Goal: Task Accomplishment & Management: Use online tool/utility

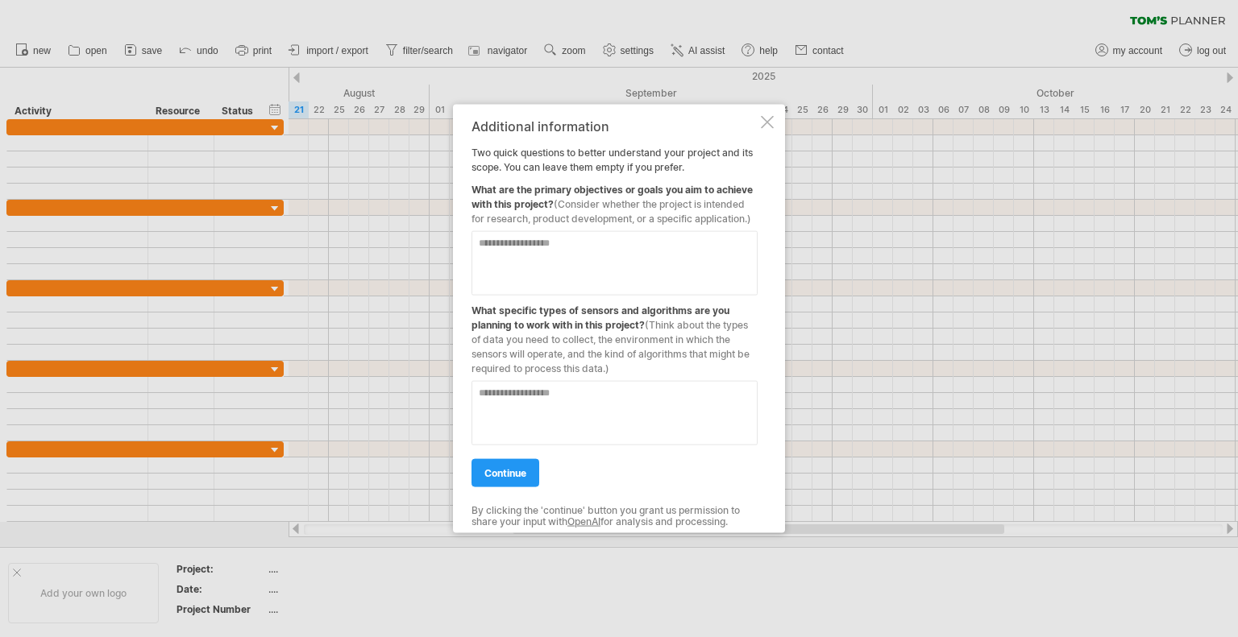
click at [496, 276] on textarea at bounding box center [614, 262] width 286 height 64
type textarea "**********"
click at [564, 416] on textarea at bounding box center [614, 412] width 286 height 64
type textarea "**********"
click at [529, 475] on link "continue" at bounding box center [505, 472] width 68 height 28
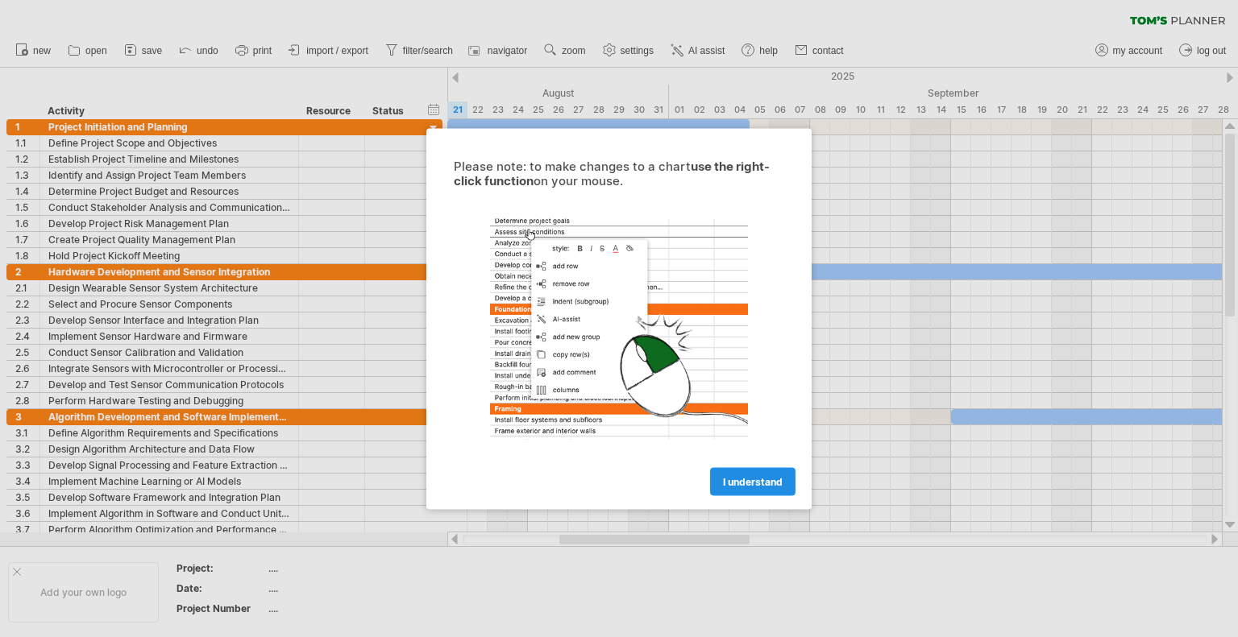
click at [718, 479] on link "I understand" at bounding box center [752, 481] width 85 height 28
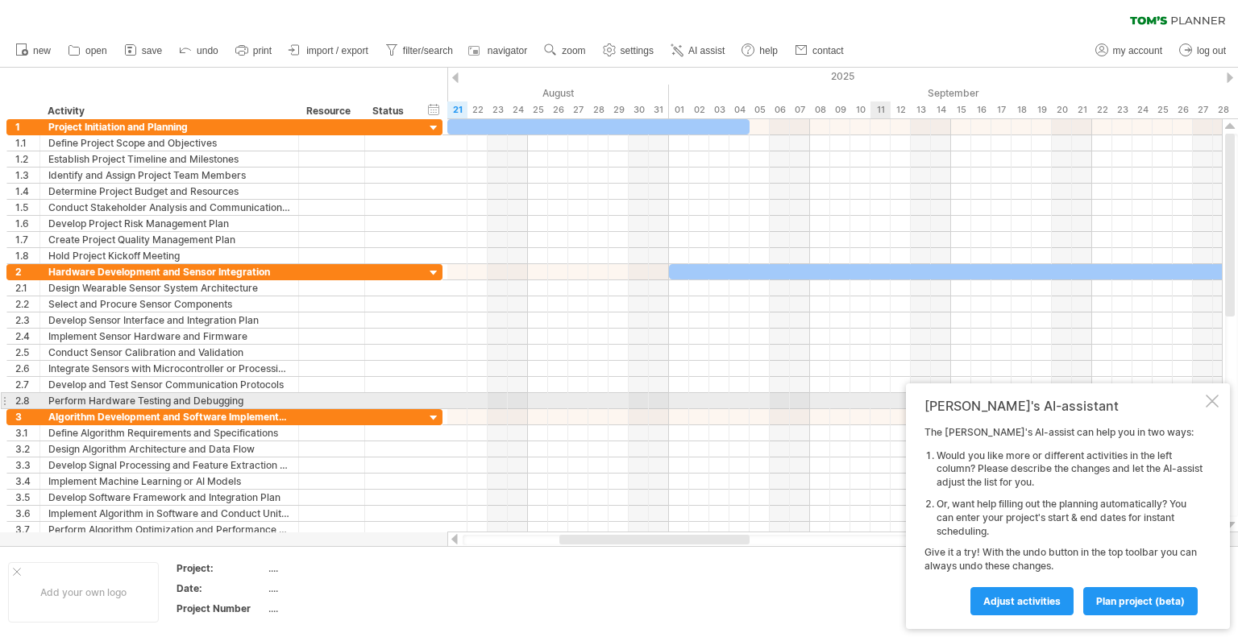
click at [1211, 399] on div at bounding box center [1211, 401] width 13 height 13
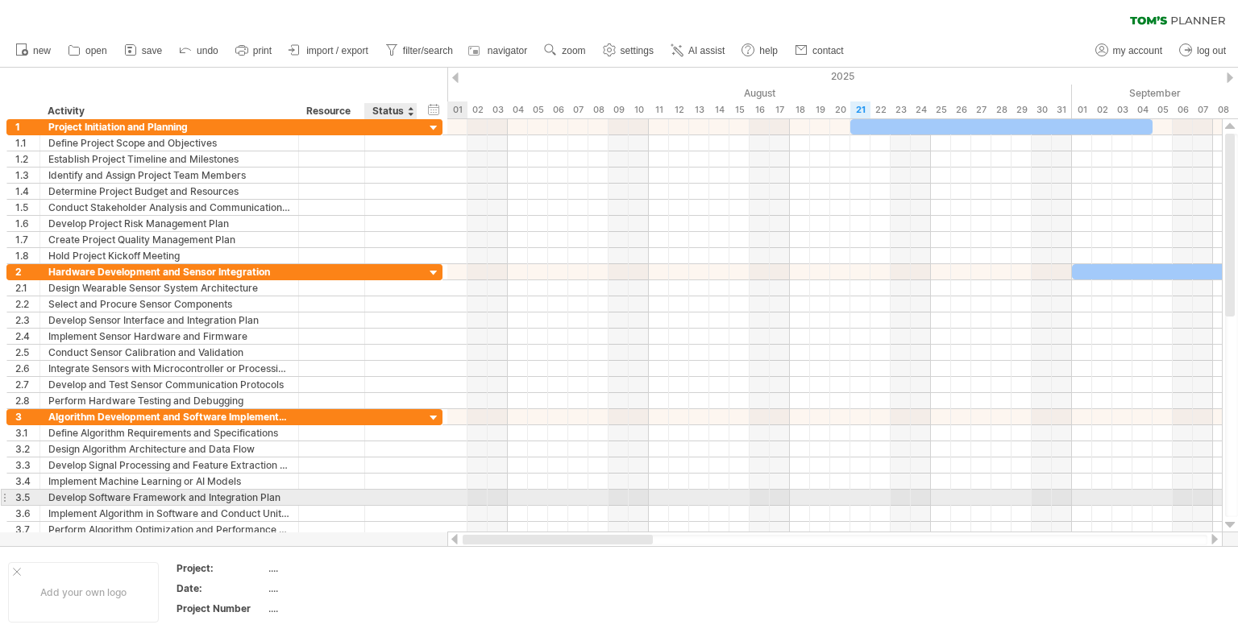
drag, startPoint x: 588, startPoint y: 535, endPoint x: 406, endPoint y: 496, distance: 186.3
click at [406, 496] on div "Trying to reach [DOMAIN_NAME] Connected again... 0% clear filter new 1" at bounding box center [619, 318] width 1238 height 637
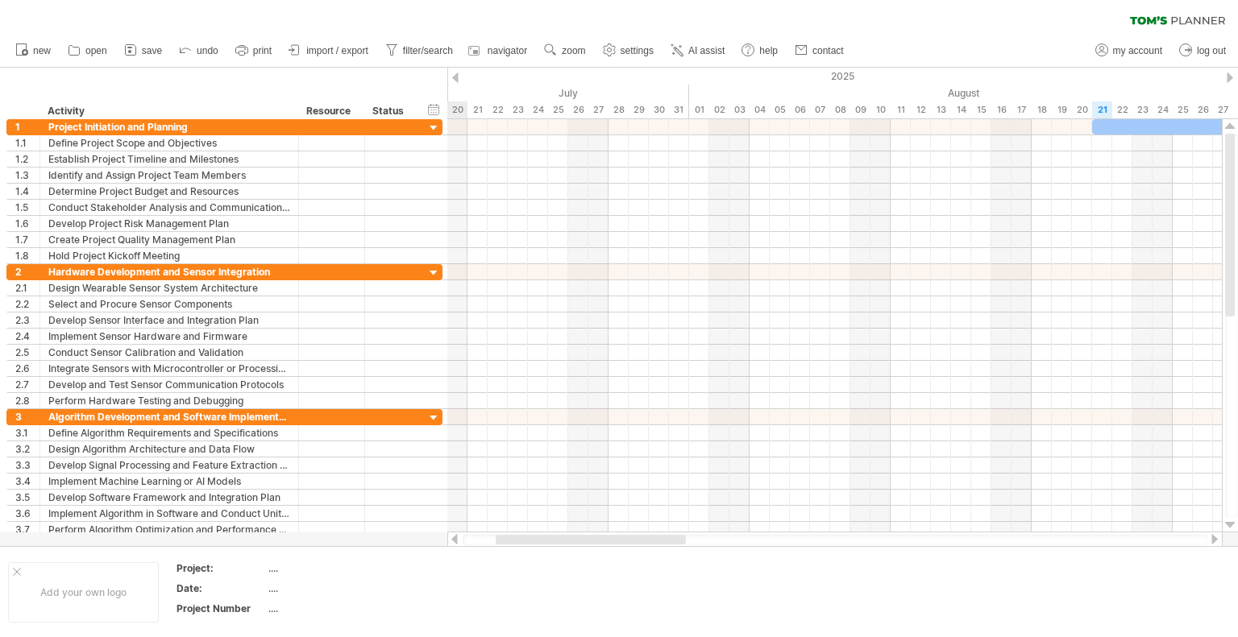
drag, startPoint x: 545, startPoint y: 540, endPoint x: 471, endPoint y: 540, distance: 74.1
click at [496, 540] on div at bounding box center [591, 540] width 190 height 10
drag, startPoint x: 541, startPoint y: 544, endPoint x: 465, endPoint y: 544, distance: 76.5
click at [465, 544] on div at bounding box center [546, 540] width 168 height 10
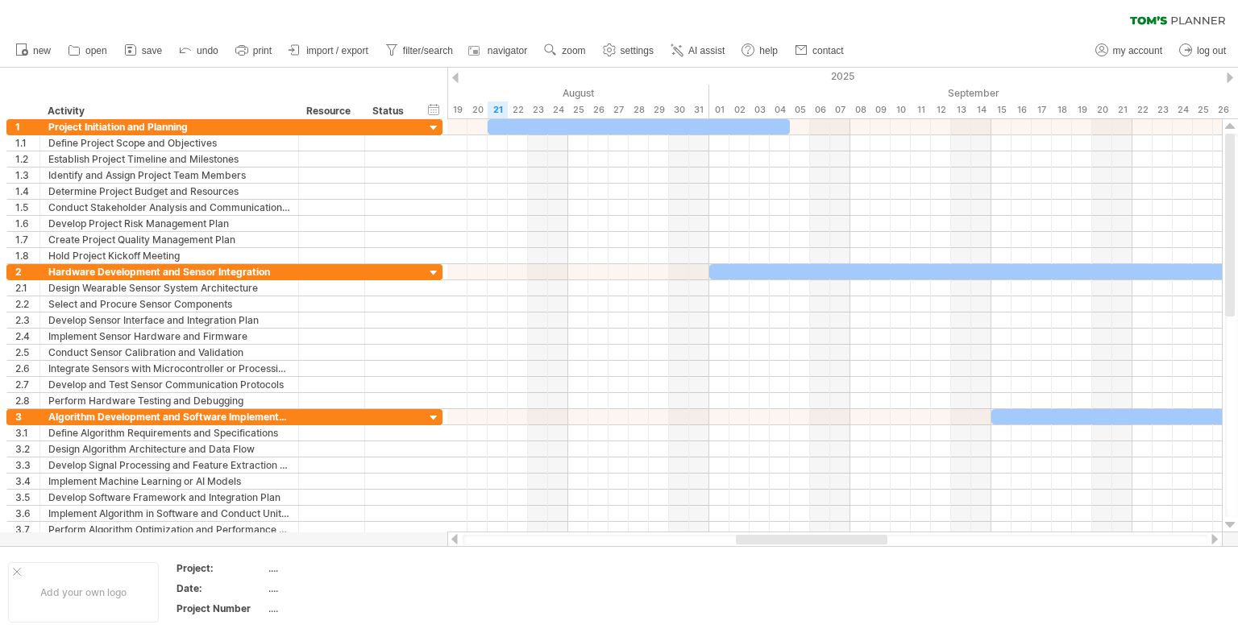
drag, startPoint x: 587, startPoint y: 538, endPoint x: 790, endPoint y: 533, distance: 203.1
click at [790, 533] on div at bounding box center [834, 540] width 775 height 16
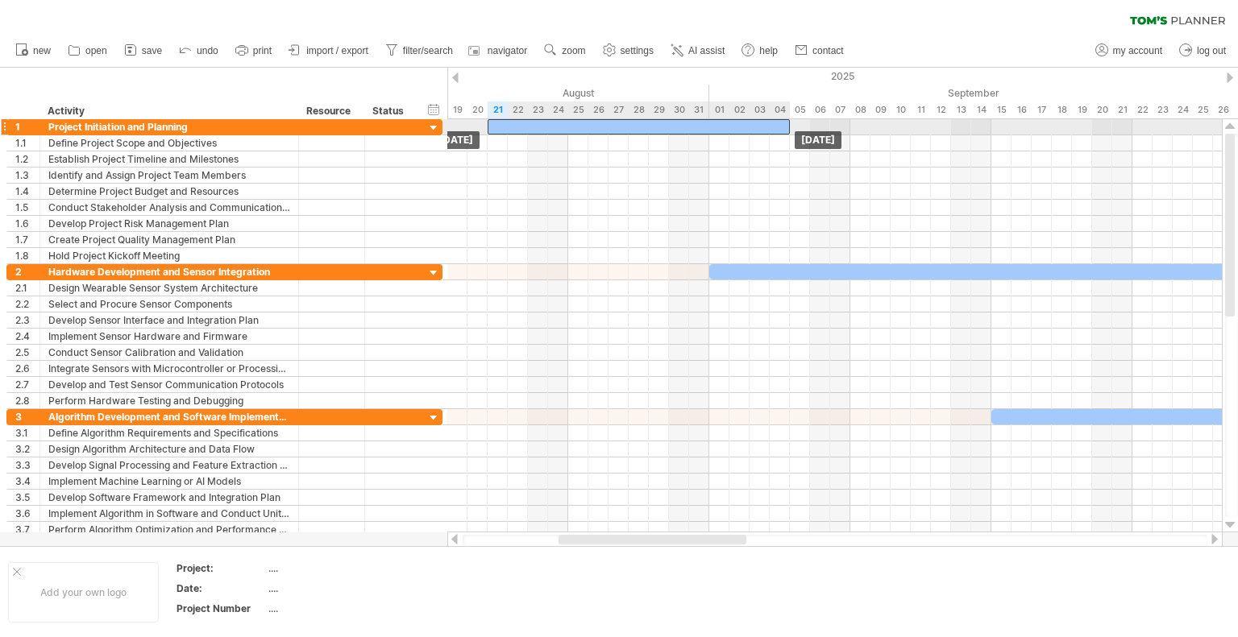
click at [529, 131] on div at bounding box center [638, 126] width 302 height 15
drag, startPoint x: 788, startPoint y: 126, endPoint x: 752, endPoint y: 131, distance: 36.6
click at [752, 131] on span at bounding box center [749, 126] width 6 height 15
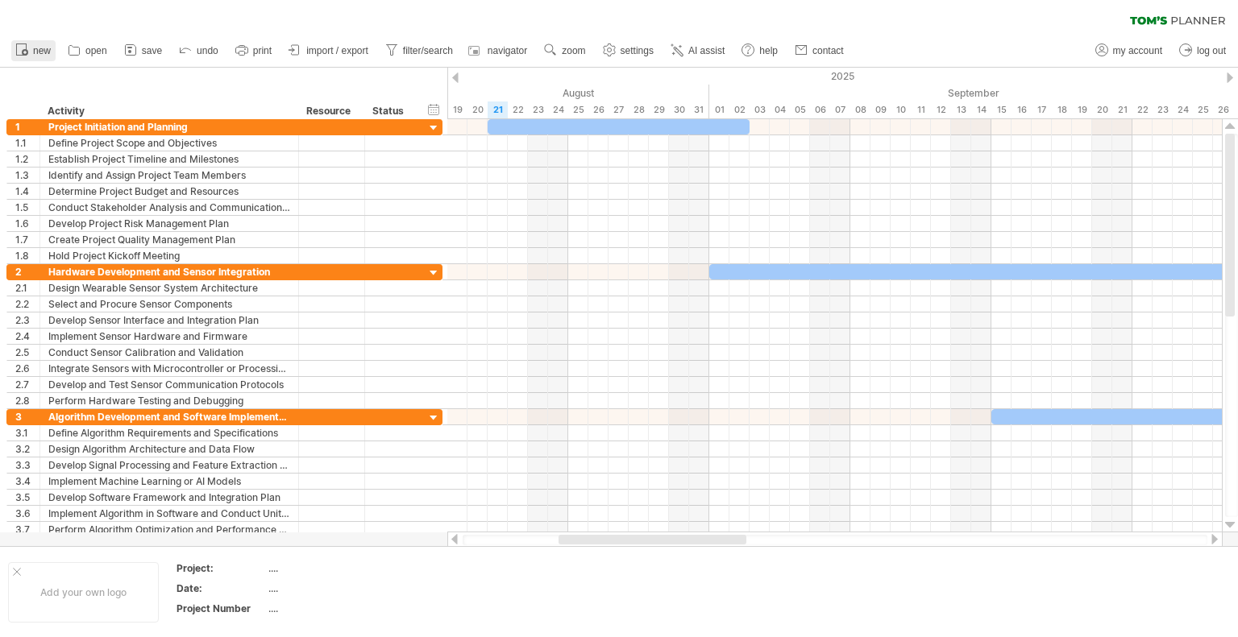
click at [39, 52] on span "new" at bounding box center [42, 50] width 18 height 11
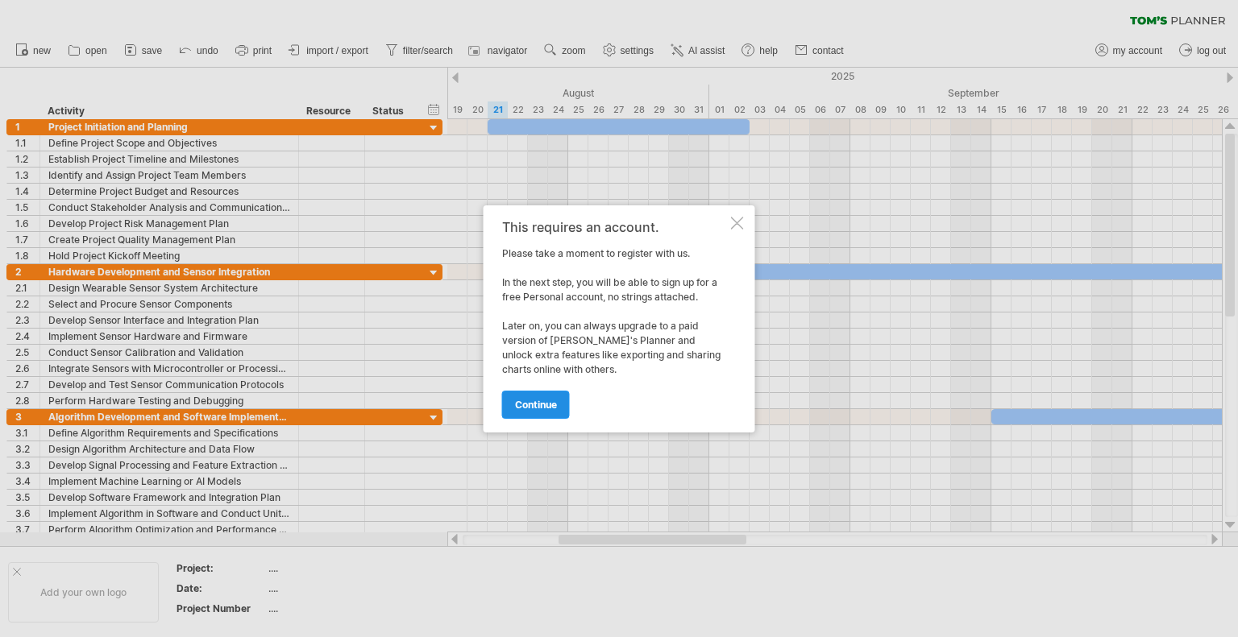
click at [535, 413] on link "continue" at bounding box center [536, 405] width 68 height 28
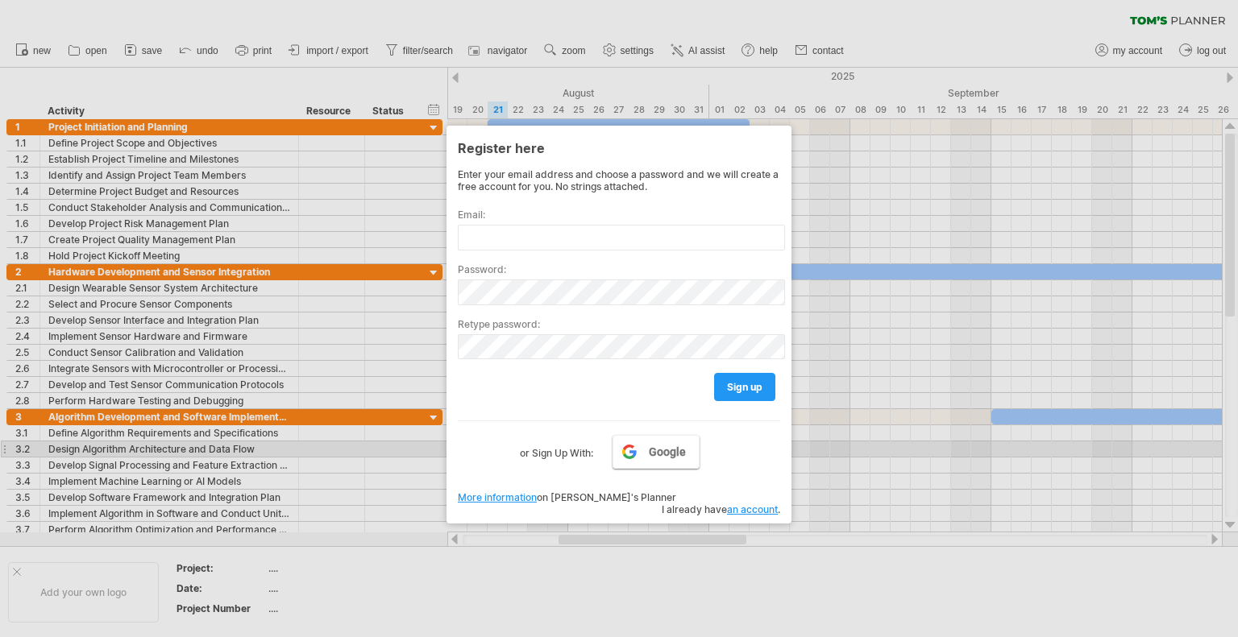
click at [662, 454] on span "Google" at bounding box center [667, 452] width 37 height 13
